Goal: Find specific page/section: Find specific page/section

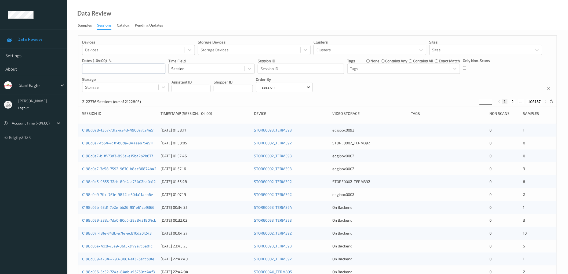
click at [117, 68] on input "text" at bounding box center [123, 69] width 83 height 10
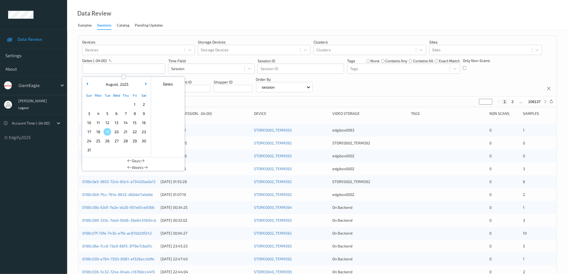
click at [99, 133] on span "18" at bounding box center [99, 132] width 8 height 8
type input "18/08/2025 00:00 -> 18/08/2025 23:59"
click at [416, 85] on div "Devices Devices Storage Devices Storage Devices Clusters Clusters Sites Sites d…" at bounding box center [317, 66] width 479 height 61
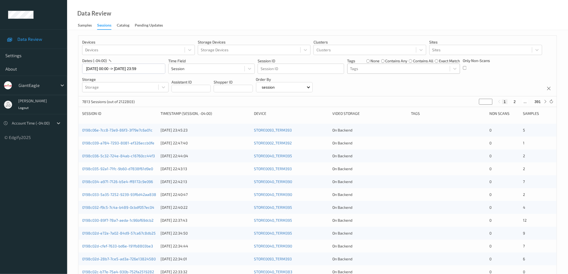
click at [403, 65] on div "Tags" at bounding box center [399, 68] width 102 height 9
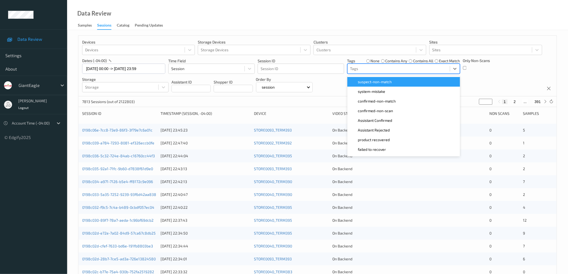
click at [512, 73] on div "Devices Devices Storage Devices Storage Devices Clusters Clusters Sites Sites d…" at bounding box center [317, 66] width 479 height 61
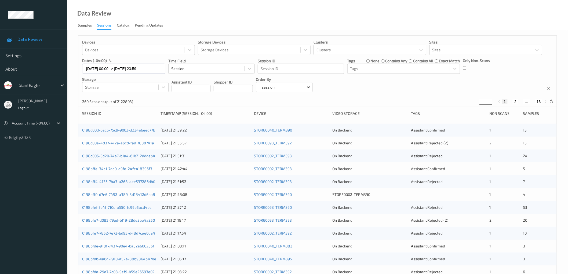
click at [496, 76] on div "Devices Devices Storage Devices Storage Devices Clusters Clusters Sites Sites d…" at bounding box center [317, 66] width 479 height 61
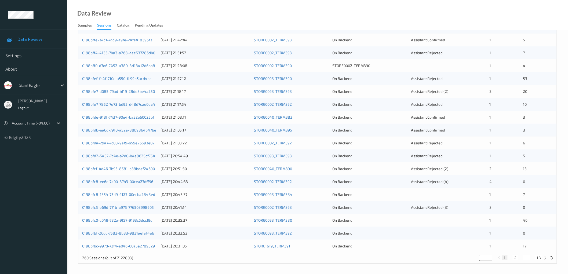
scroll to position [130, 0]
click at [541, 256] on button "13" at bounding box center [539, 257] width 8 height 5
type input "**"
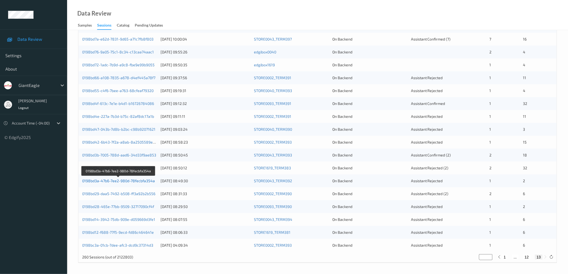
click at [146, 181] on link "0198bd3a-47b6-7ee2-980d-78fecbfa354a" at bounding box center [118, 181] width 73 height 5
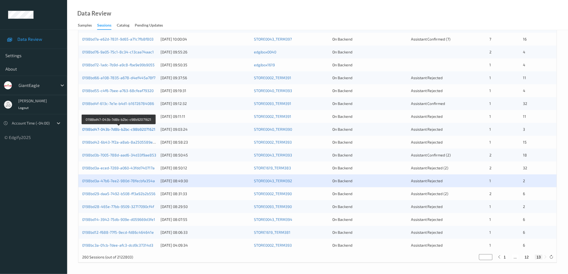
click at [152, 130] on link "0198bd47-043b-7d8b-b2bc-c98b92071621" at bounding box center [118, 129] width 73 height 5
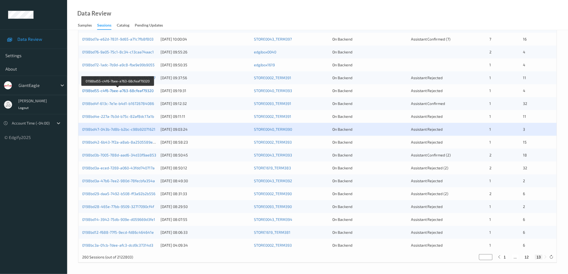
click at [131, 90] on link "0198bd55-c4f6-7bee-a763-68cfeaf79320" at bounding box center [117, 90] width 71 height 5
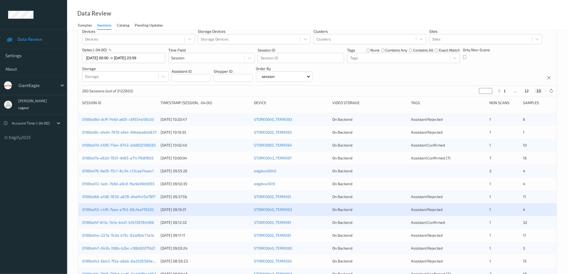
scroll to position [10, 0]
click at [143, 120] on link "0198bd8d-dcff-749d-a601-c6f554e58c03" at bounding box center [118, 120] width 72 height 5
